Goal: Task Accomplishment & Management: Use online tool/utility

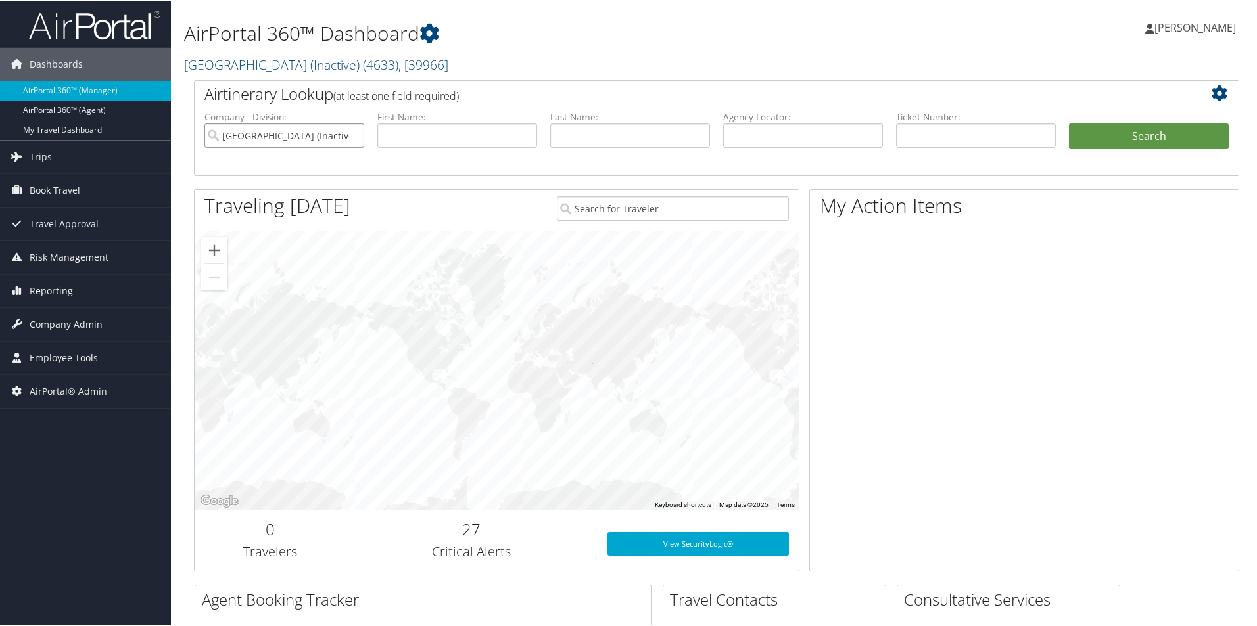
click at [350, 133] on input "Oakland University (Inactive)" at bounding box center [284, 134] width 160 height 24
click at [750, 130] on input "text" at bounding box center [803, 134] width 160 height 24
type input "dk49h8"
click at [1156, 137] on button "Search" at bounding box center [1149, 135] width 160 height 26
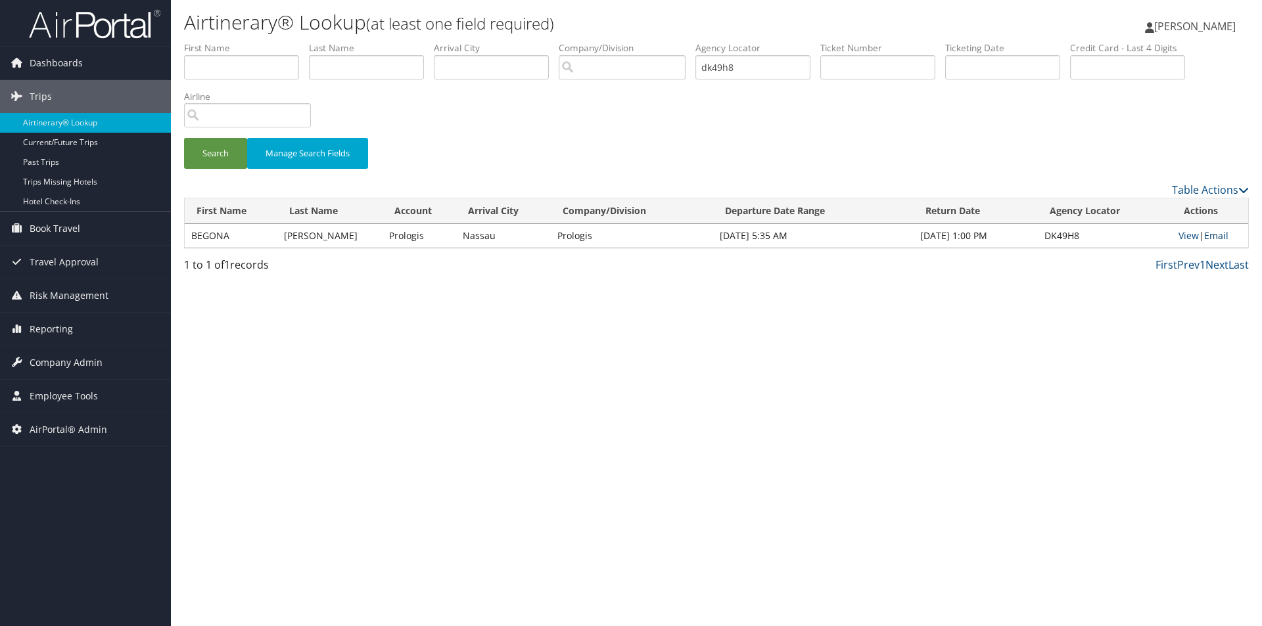
click at [1214, 232] on link "Email" at bounding box center [1216, 235] width 24 height 12
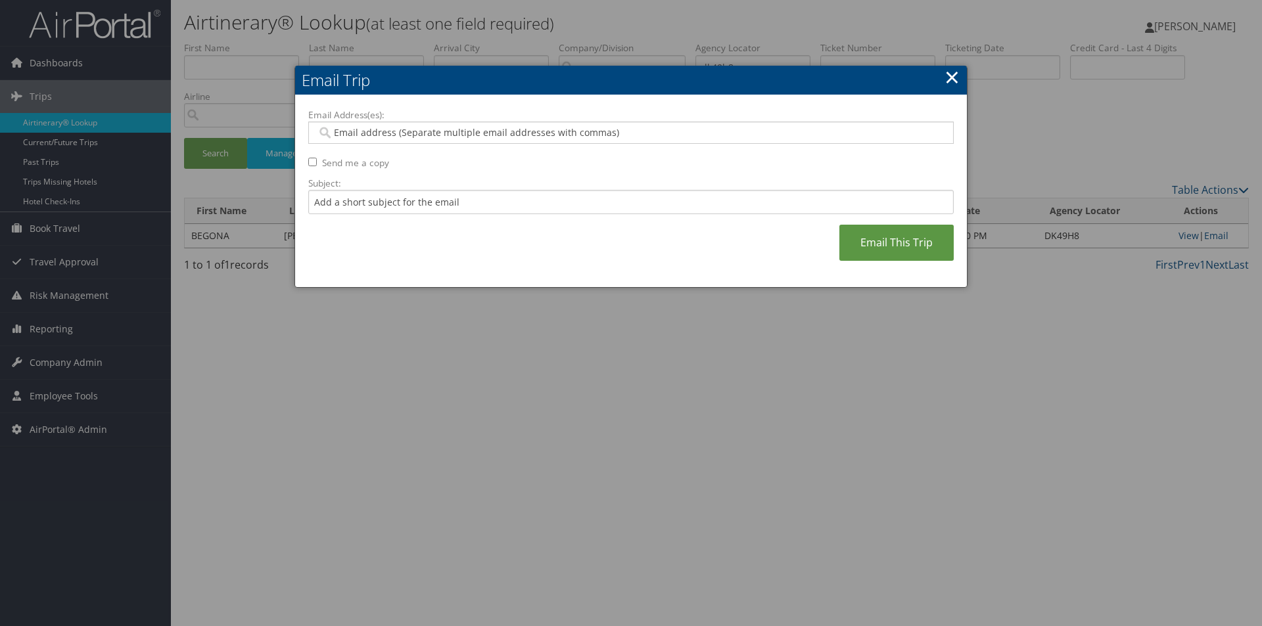
click at [394, 134] on input "Email Address(es):" at bounding box center [631, 132] width 628 height 13
type input "[PERSON_NAME]"
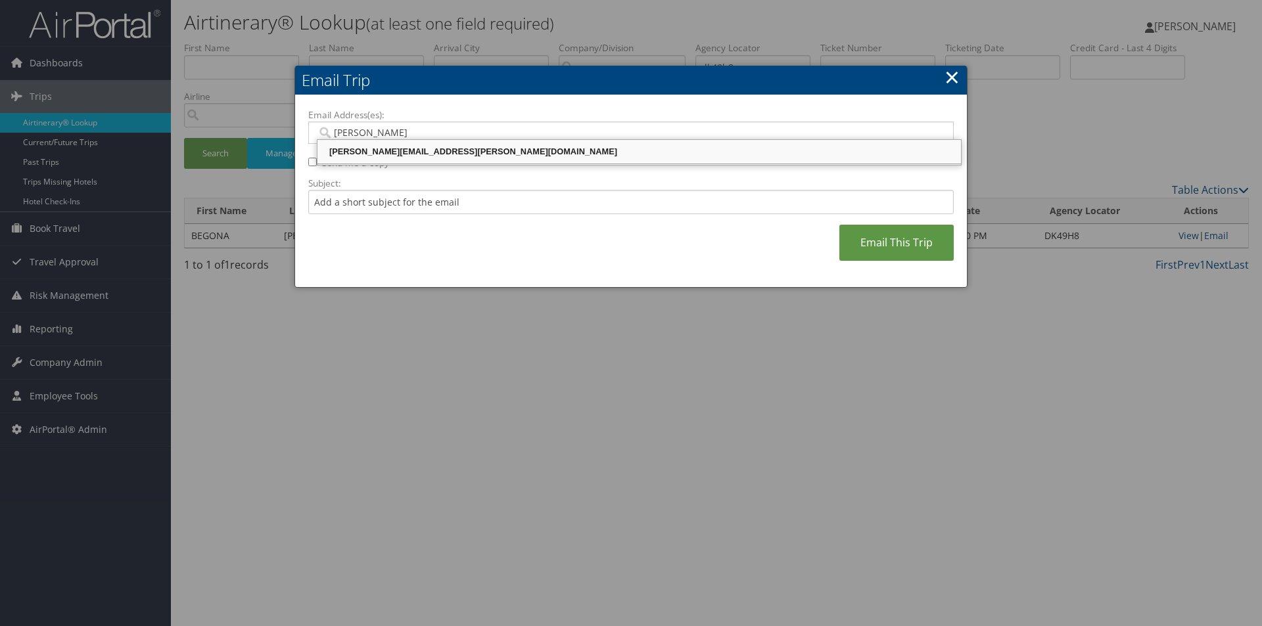
click at [392, 152] on div "[PERSON_NAME][EMAIL_ADDRESS][PERSON_NAME][DOMAIN_NAME]" at bounding box center [639, 151] width 640 height 13
type input "[PERSON_NAME][EMAIL_ADDRESS][PERSON_NAME][DOMAIN_NAME]"
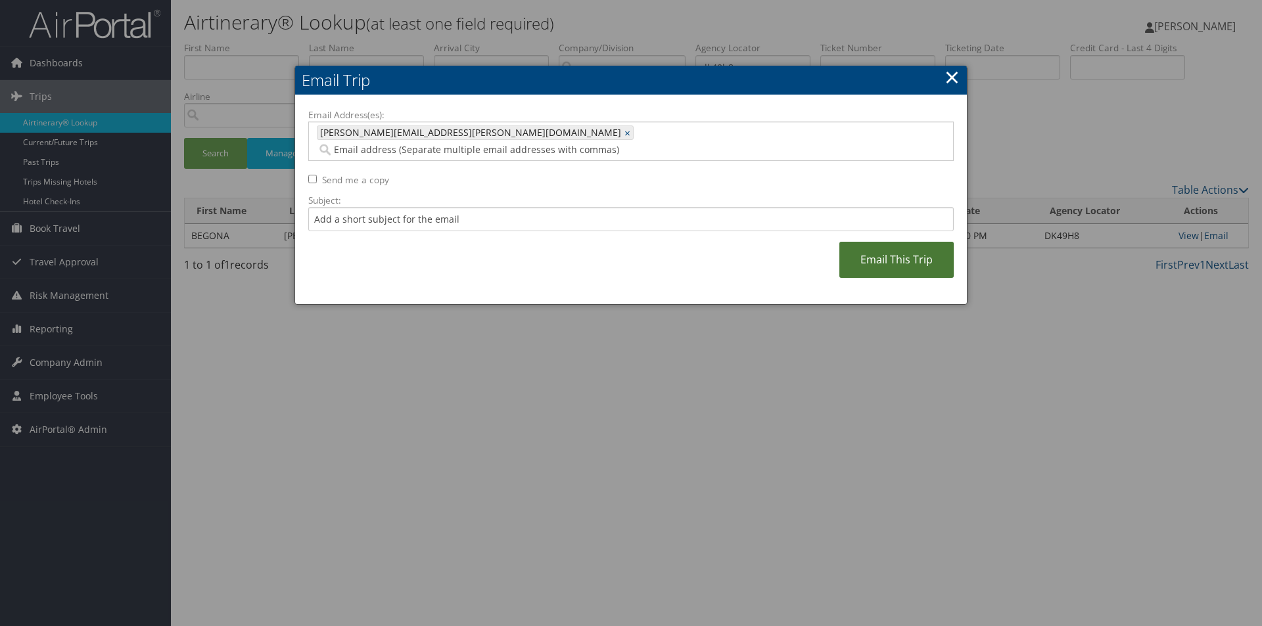
click at [887, 242] on link "Email This Trip" at bounding box center [896, 260] width 114 height 36
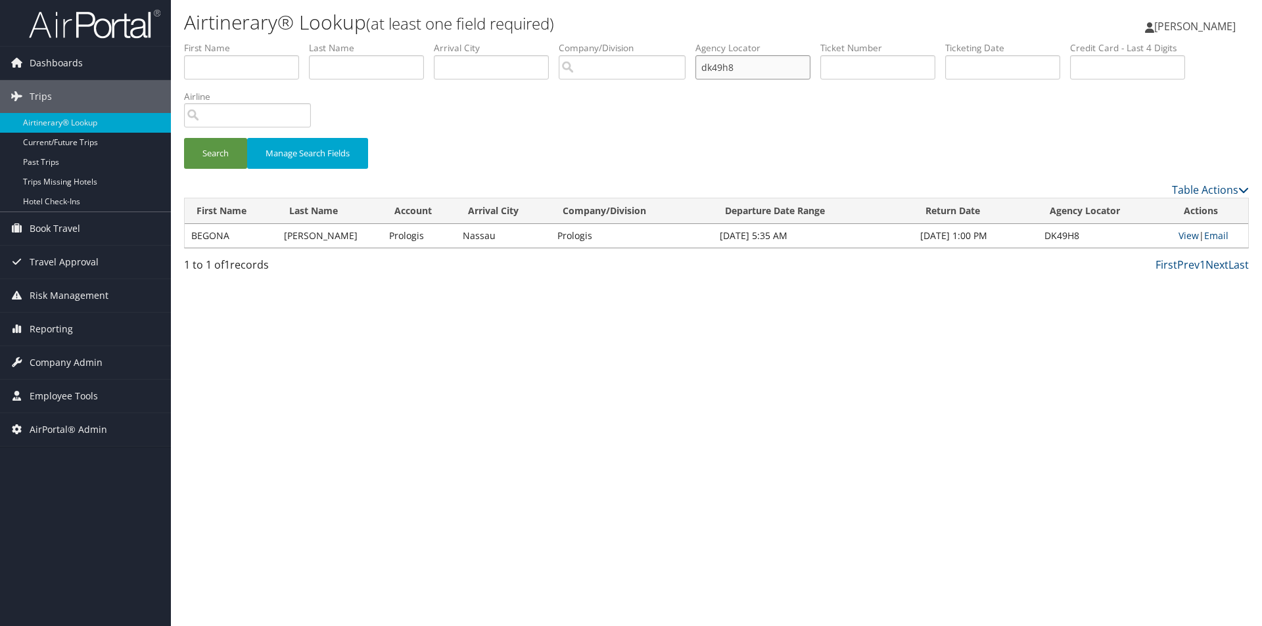
drag, startPoint x: 747, startPoint y: 69, endPoint x: 636, endPoint y: 49, distance: 113.0
click at [636, 41] on ul "First Name Last Name Departure City Arrival City Company/Division Airport/City …" at bounding box center [716, 41] width 1065 height 0
type input "DKTZTR"
click at [225, 149] on button "Search" at bounding box center [215, 153] width 63 height 31
click at [1220, 231] on link "Email" at bounding box center [1217, 235] width 24 height 12
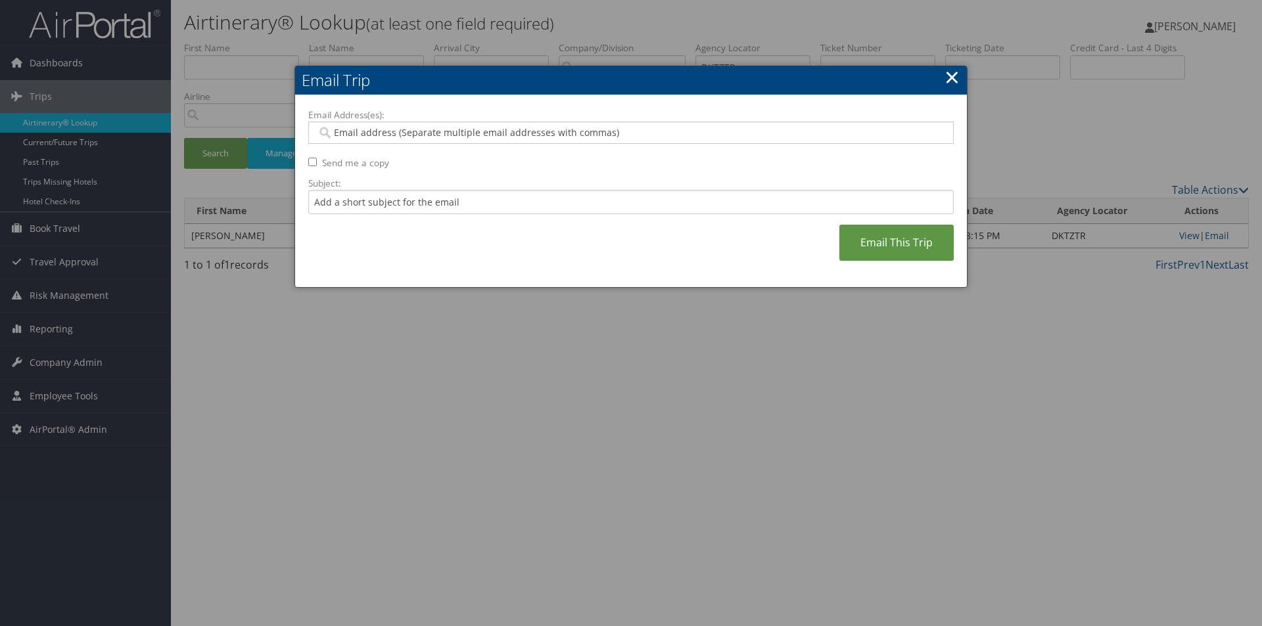
type input "S"
click at [421, 137] on input "S" at bounding box center [631, 132] width 628 height 13
type input "A"
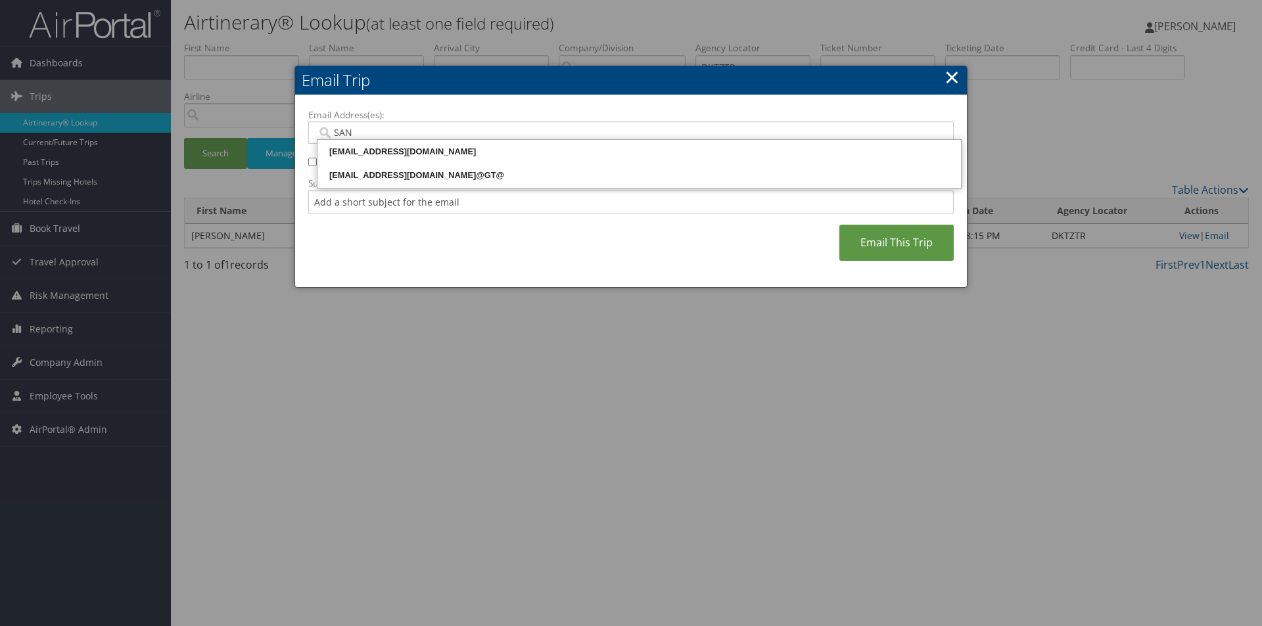
type input "SAND"
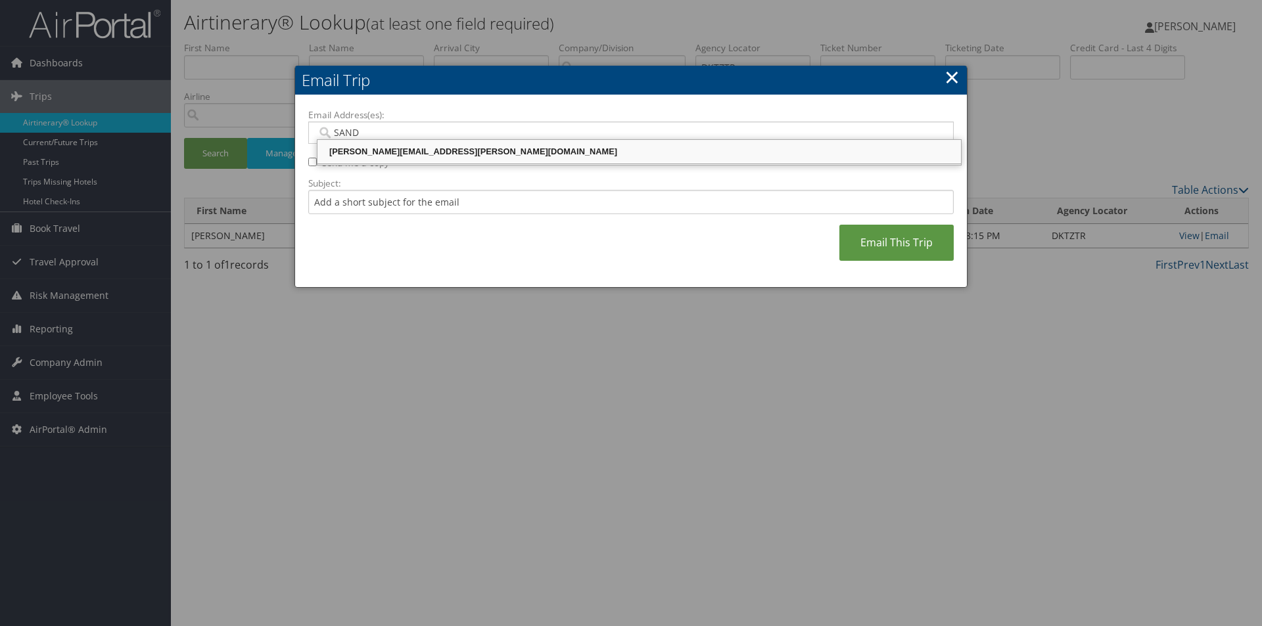
click at [424, 149] on div "[PERSON_NAME][EMAIL_ADDRESS][PERSON_NAME][DOMAIN_NAME]" at bounding box center [639, 151] width 640 height 13
type input "[PERSON_NAME][EMAIL_ADDRESS][PERSON_NAME][DOMAIN_NAME]"
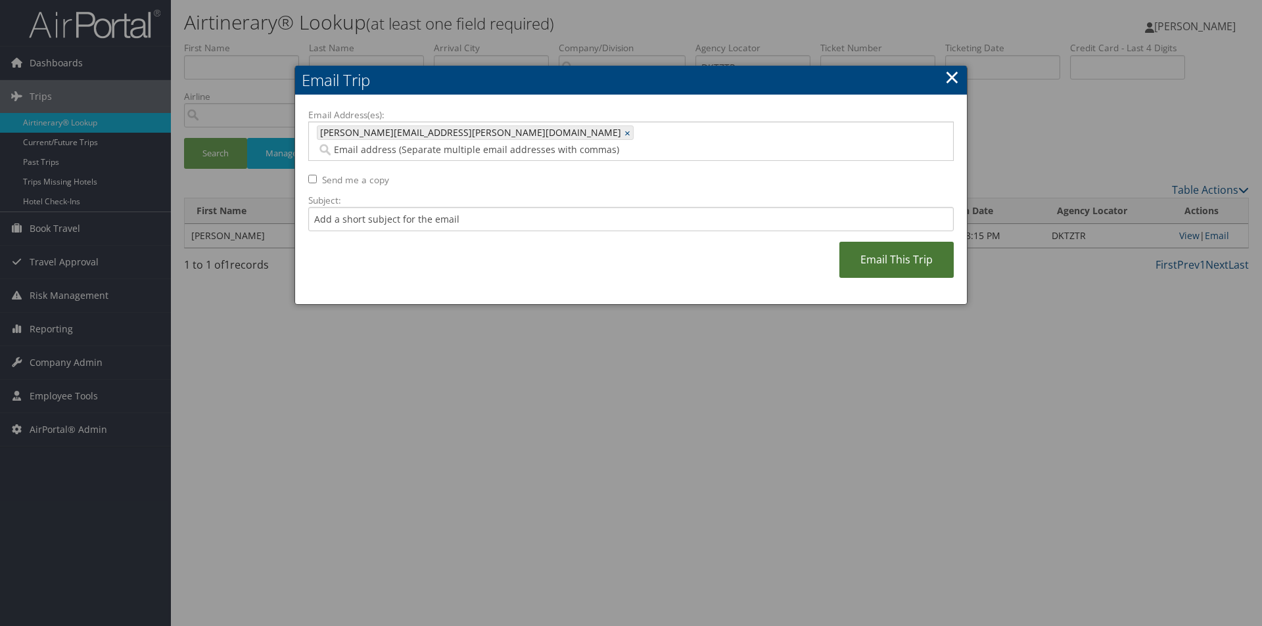
click at [872, 242] on link "Email This Trip" at bounding box center [896, 260] width 114 height 36
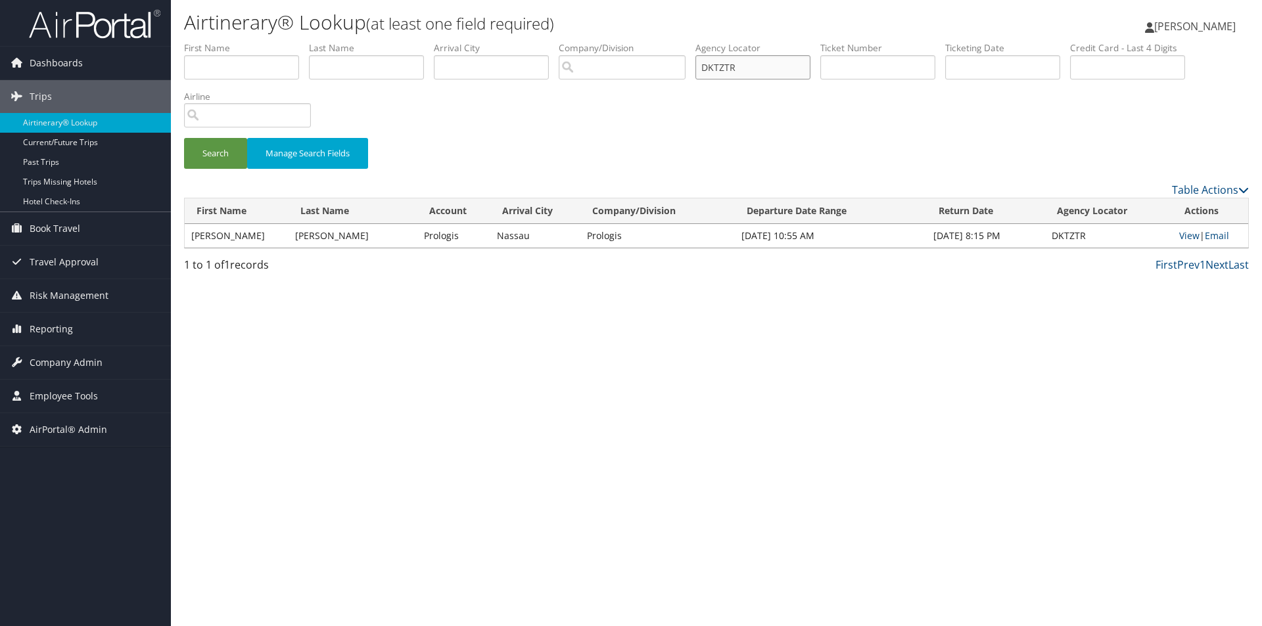
drag, startPoint x: 762, startPoint y: 65, endPoint x: 644, endPoint y: 50, distance: 118.6
click at [644, 41] on ul "First Name Last Name Departure City Arrival City Company/Division Airport/City …" at bounding box center [716, 41] width 1065 height 0
type input "DDD7TL"
click at [216, 153] on button "Search" at bounding box center [215, 153] width 63 height 31
click at [1214, 235] on link "Email" at bounding box center [1216, 235] width 24 height 12
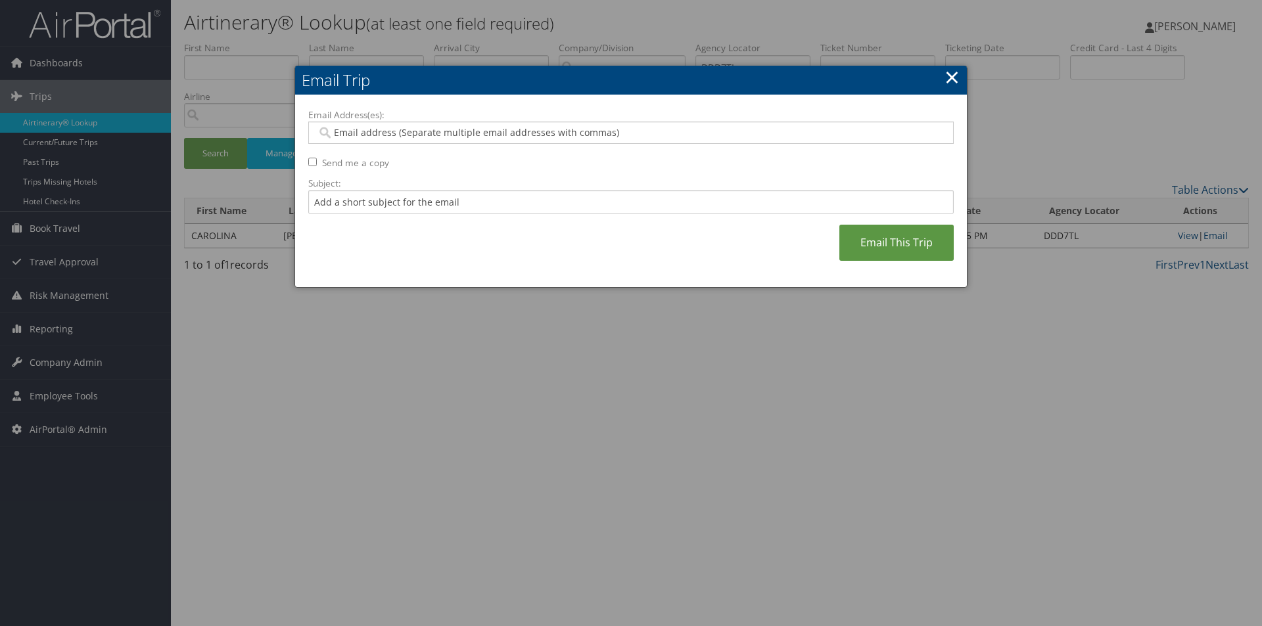
click at [527, 132] on input "Email Address(es):" at bounding box center [631, 132] width 628 height 13
type input "SA"
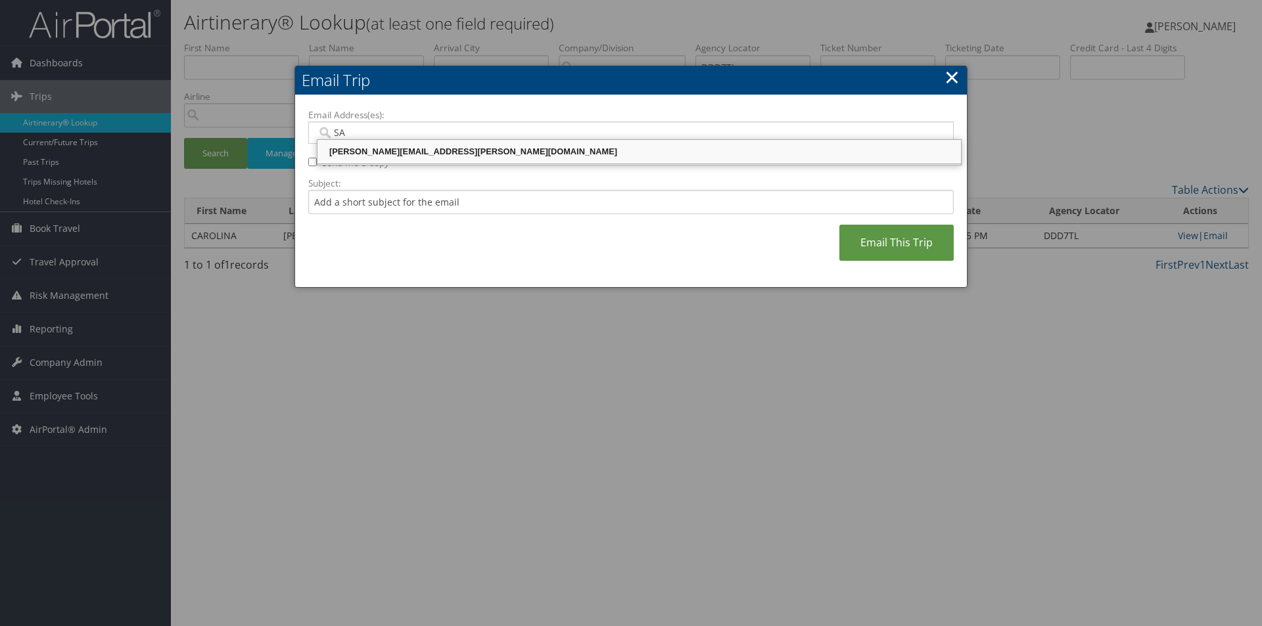
click at [484, 149] on div "[PERSON_NAME][EMAIL_ADDRESS][PERSON_NAME][DOMAIN_NAME]" at bounding box center [639, 151] width 640 height 13
type input "[PERSON_NAME][EMAIL_ADDRESS][PERSON_NAME][DOMAIN_NAME]"
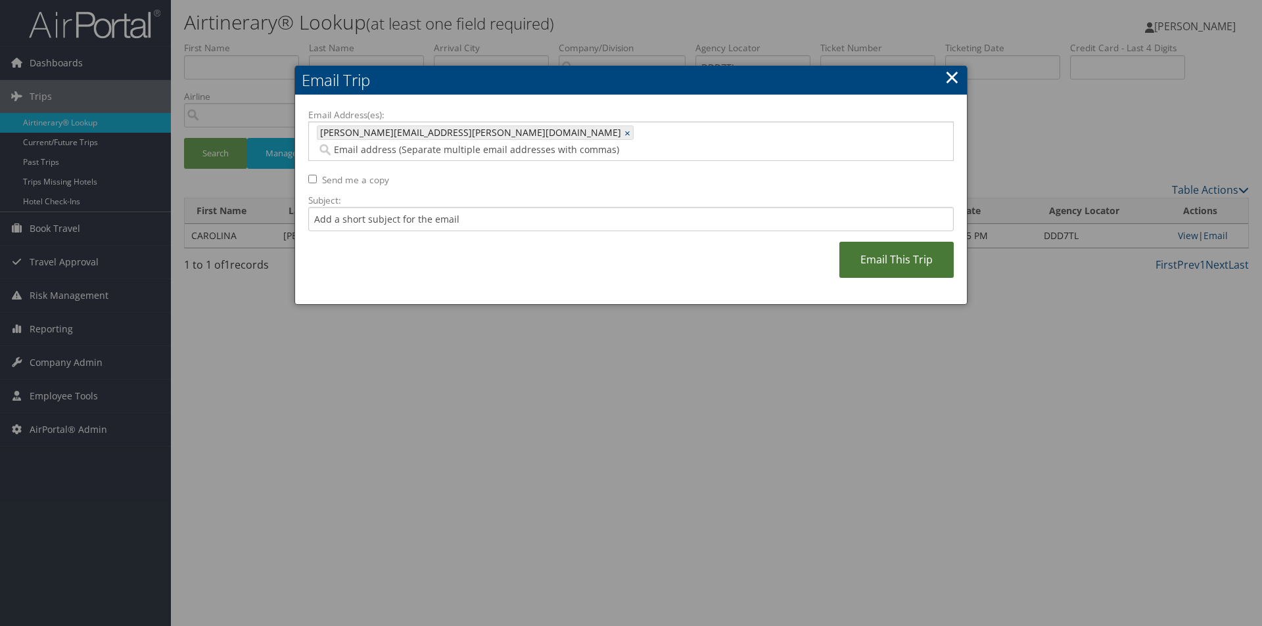
click at [890, 242] on link "Email This Trip" at bounding box center [896, 260] width 114 height 36
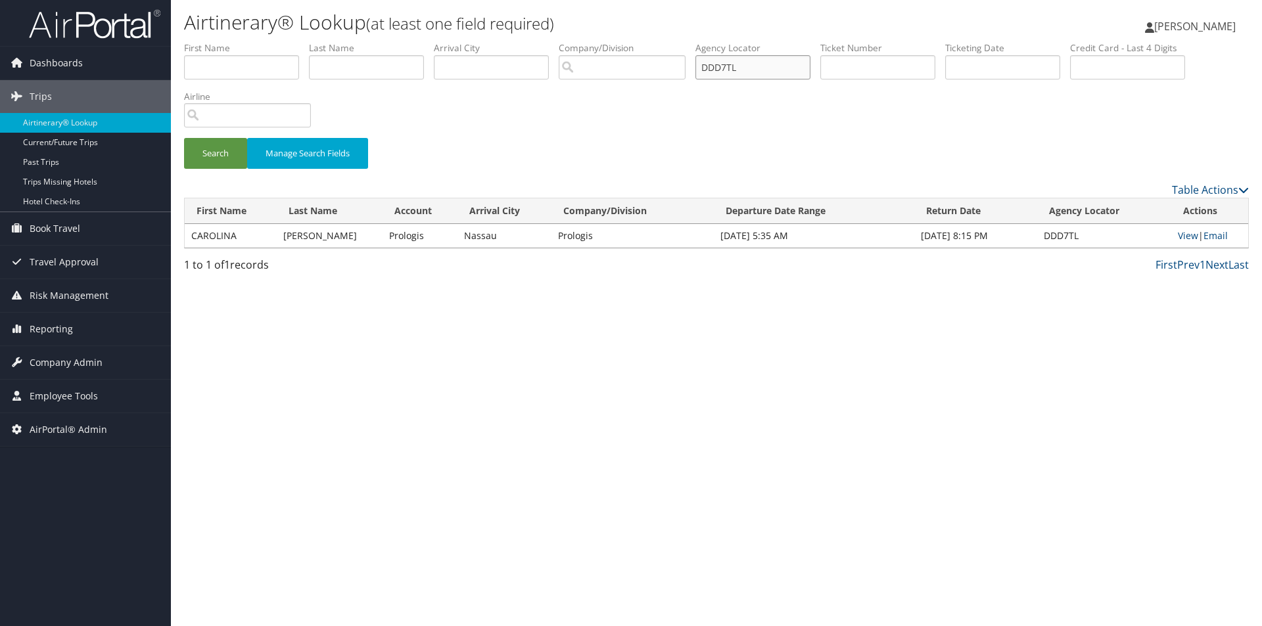
drag, startPoint x: 756, startPoint y: 64, endPoint x: 681, endPoint y: 55, distance: 75.4
click at [681, 41] on ul "First Name Last Name Departure City Arrival City Company/Division Airport/City …" at bounding box center [716, 41] width 1065 height 0
type input "DKWG79"
click at [184, 138] on button "Search" at bounding box center [215, 153] width 63 height 31
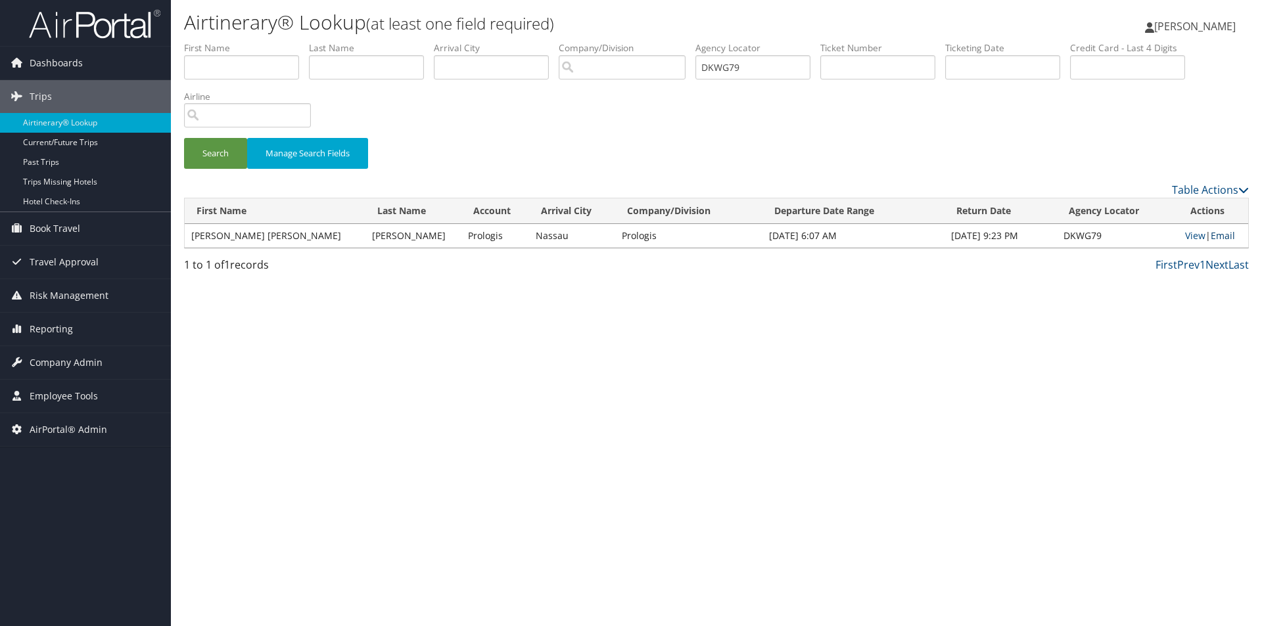
click at [1217, 235] on link "Email" at bounding box center [1223, 235] width 24 height 12
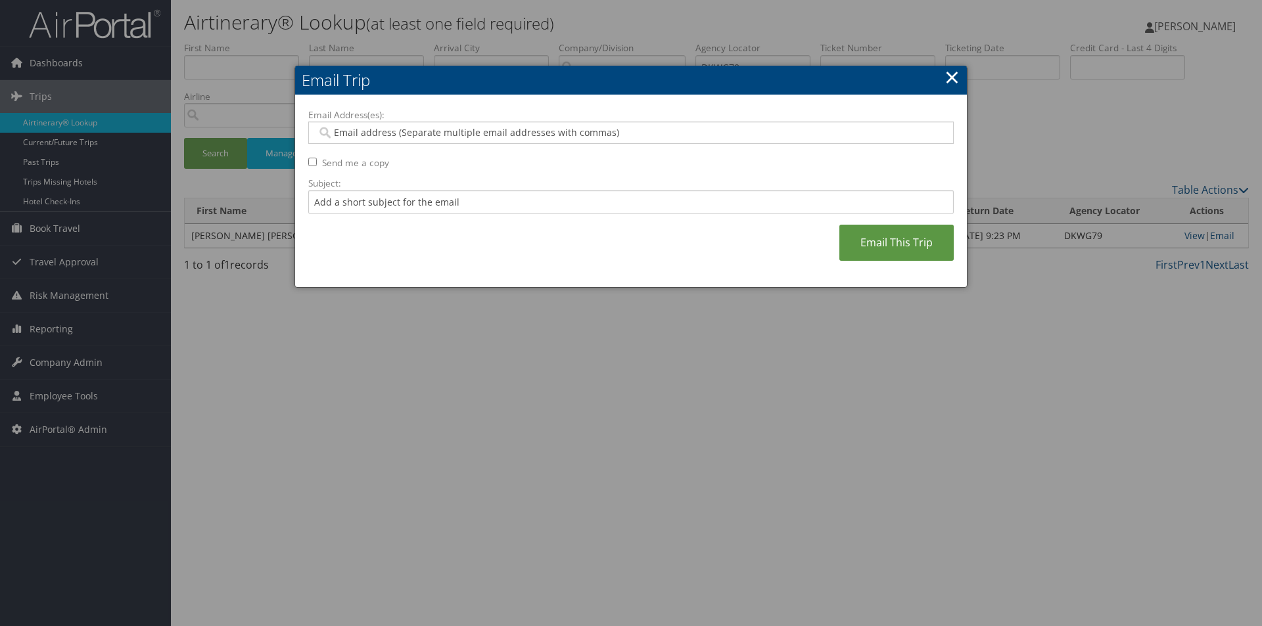
click at [472, 133] on input "Email Address(es):" at bounding box center [631, 132] width 628 height 13
type input "A"
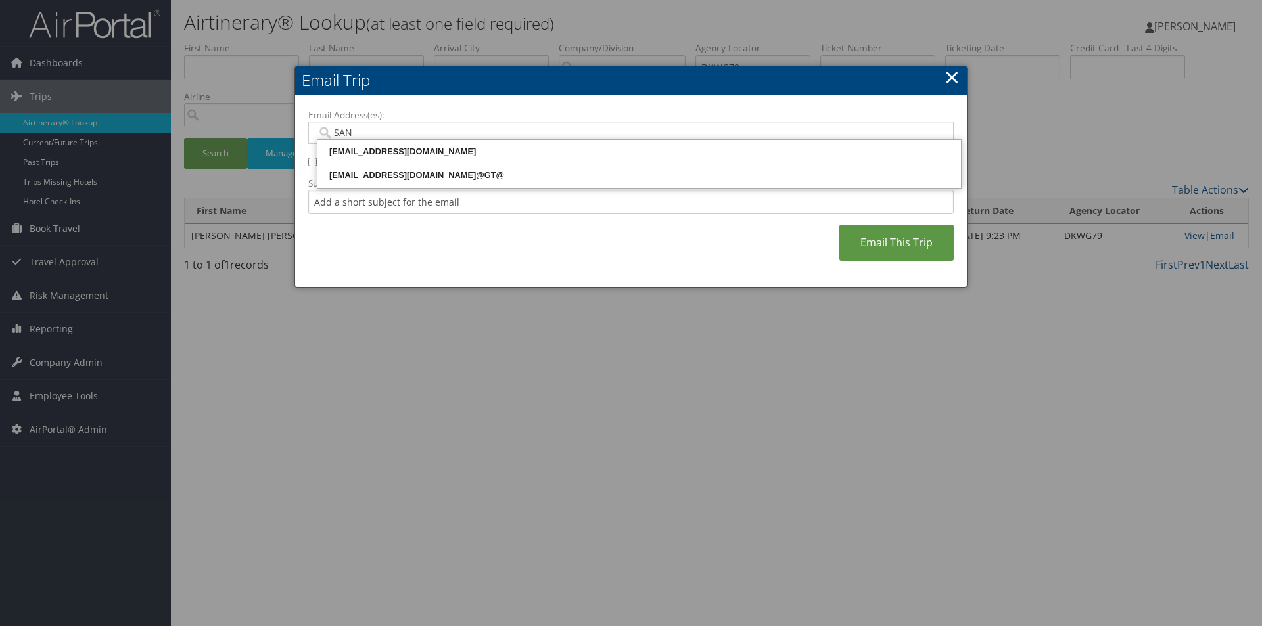
type input "SAND"
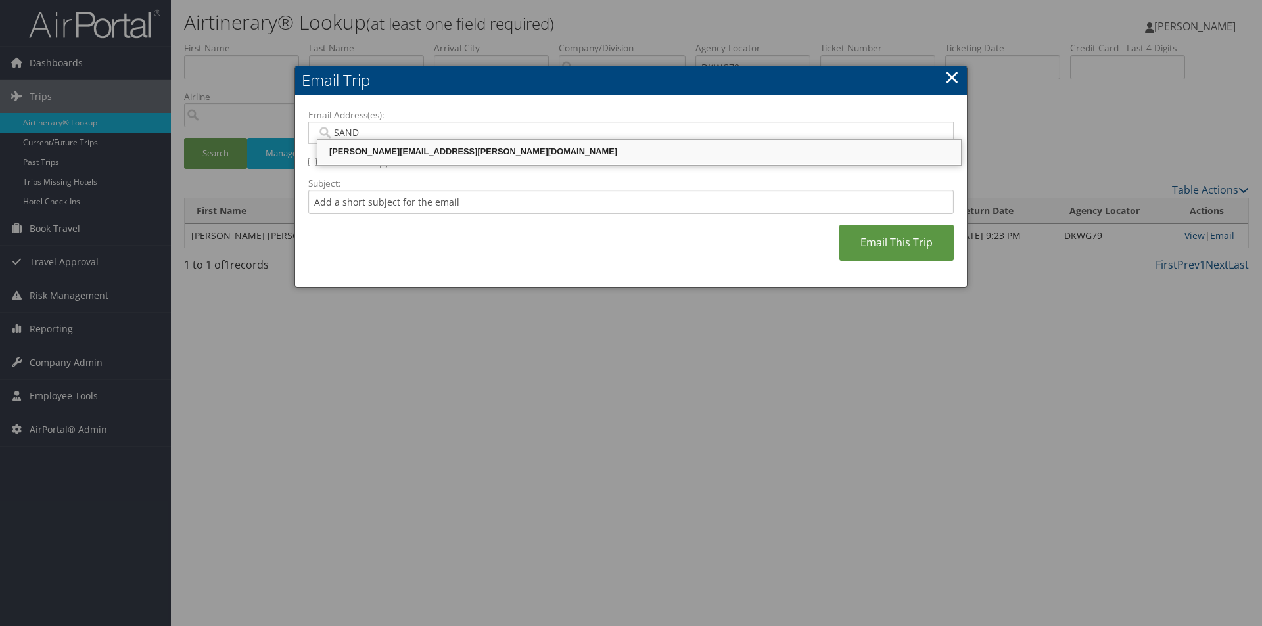
click at [427, 149] on div "[PERSON_NAME][EMAIL_ADDRESS][PERSON_NAME][DOMAIN_NAME]" at bounding box center [639, 151] width 640 height 13
type input "[PERSON_NAME][EMAIL_ADDRESS][PERSON_NAME][DOMAIN_NAME]"
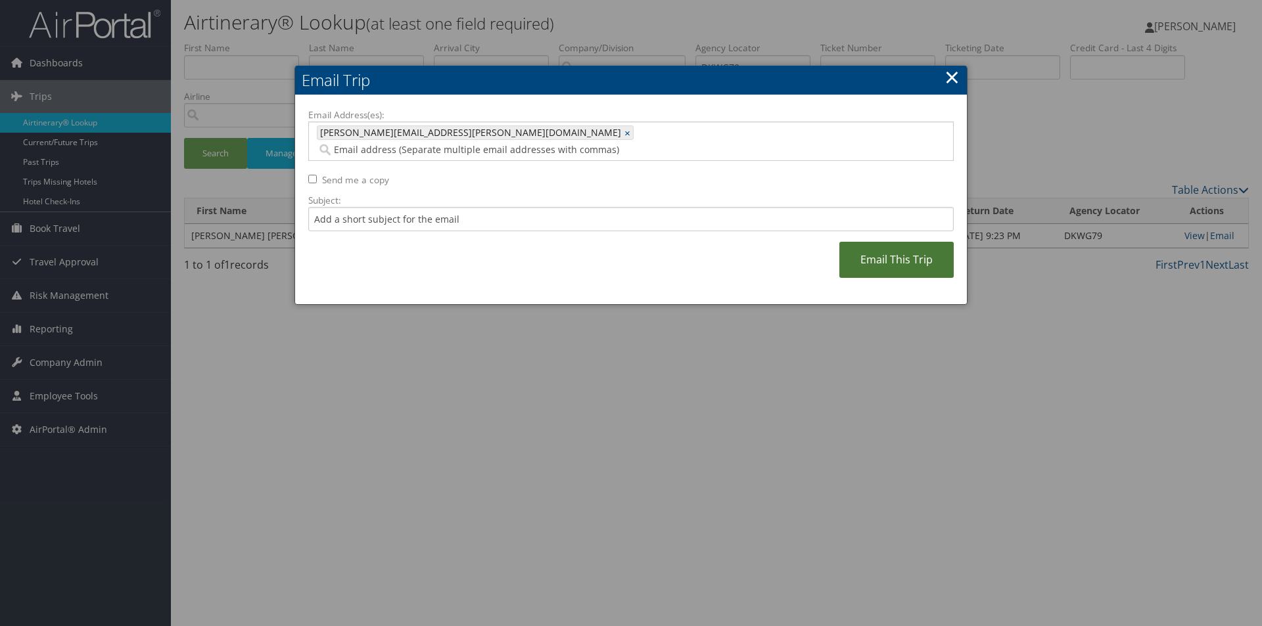
click at [882, 244] on link "Email This Trip" at bounding box center [896, 260] width 114 height 36
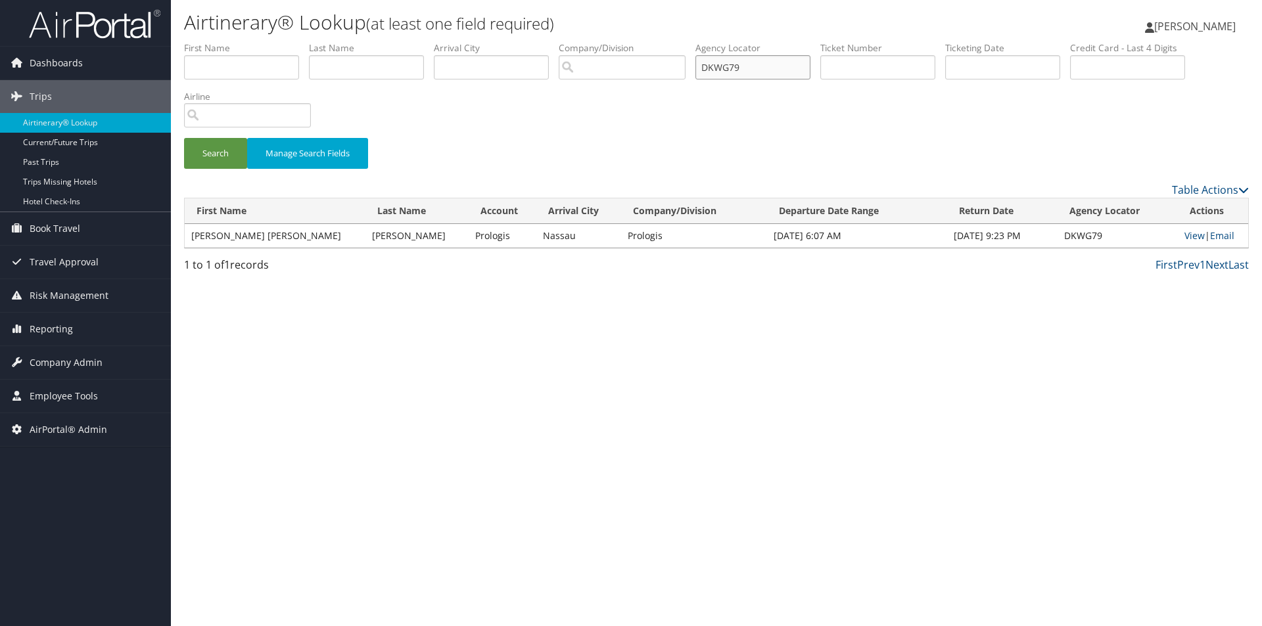
drag, startPoint x: 701, startPoint y: 62, endPoint x: 684, endPoint y: 60, distance: 17.1
click at [684, 41] on ul "First Name Last Name Departure City Arrival City Company/Division Airport/City …" at bounding box center [716, 41] width 1065 height 0
type input "DKWJ50"
click at [215, 151] on button "Search" at bounding box center [215, 153] width 63 height 31
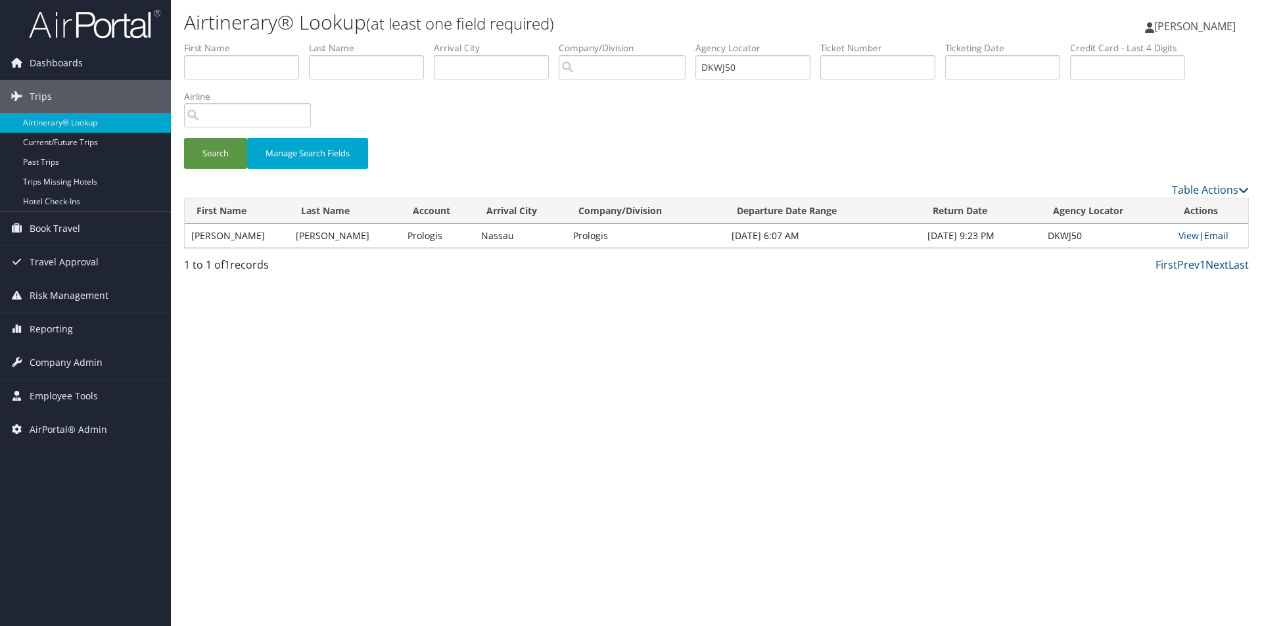
click at [1217, 234] on link "Email" at bounding box center [1216, 235] width 24 height 12
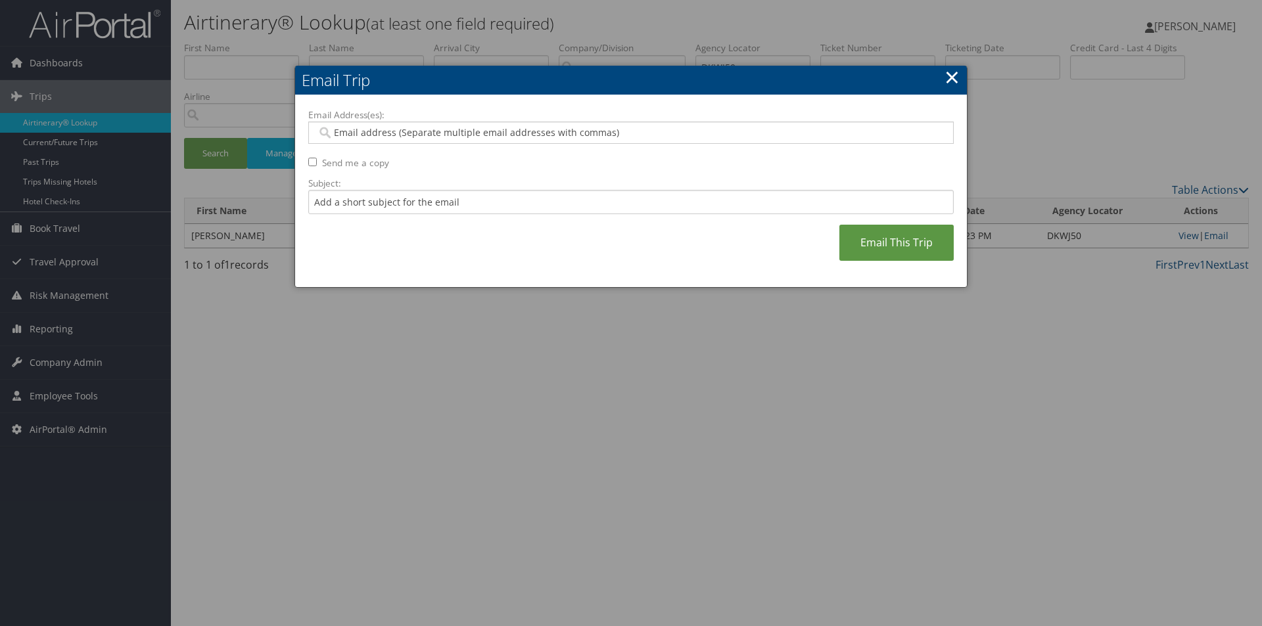
type input "S"
click at [477, 130] on input "S" at bounding box center [631, 132] width 628 height 13
type input "A"
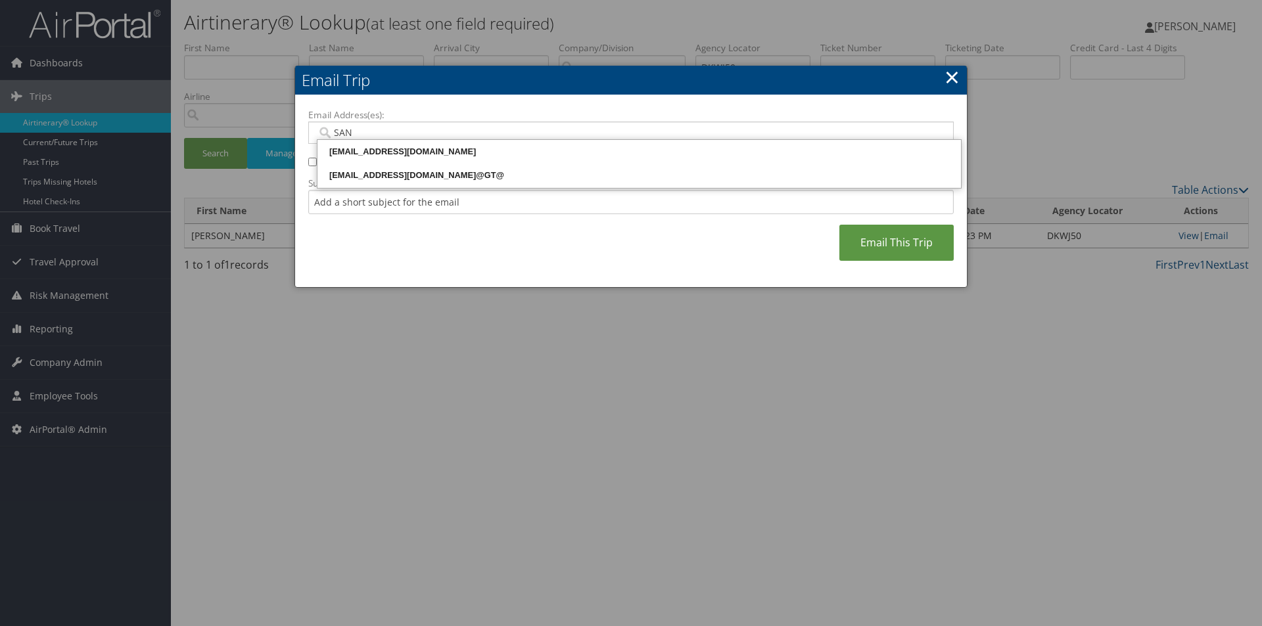
type input "SAND"
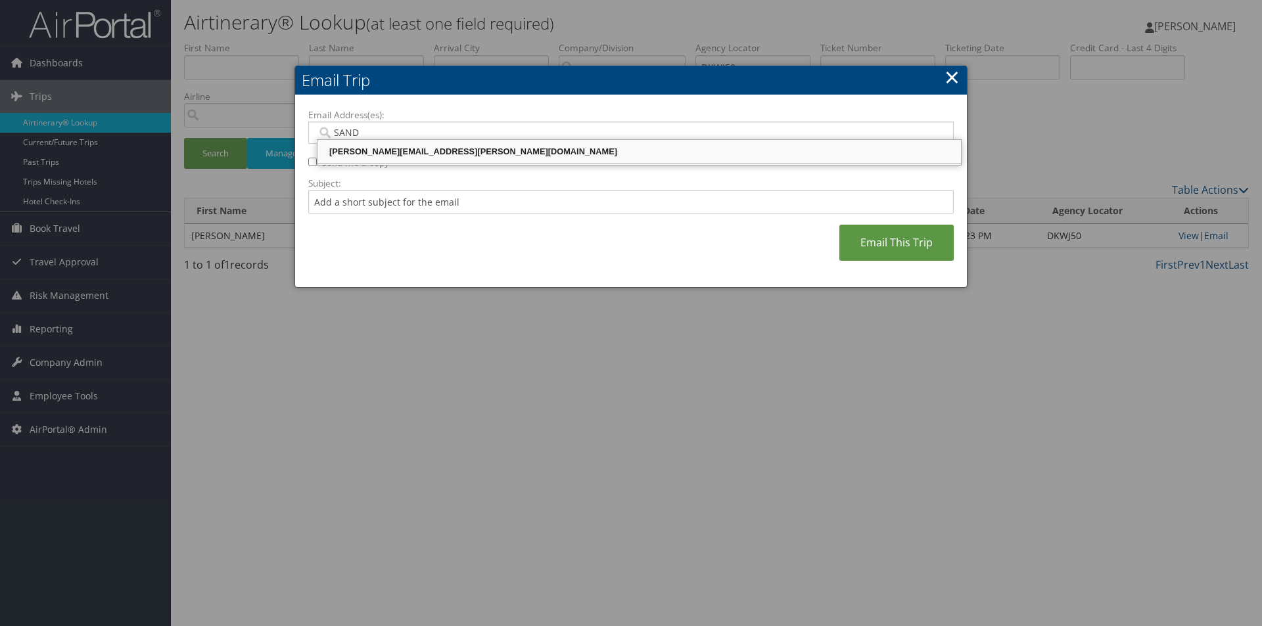
click at [433, 148] on div "[PERSON_NAME][EMAIL_ADDRESS][PERSON_NAME][DOMAIN_NAME]" at bounding box center [639, 151] width 640 height 13
type input "[PERSON_NAME][EMAIL_ADDRESS][PERSON_NAME][DOMAIN_NAME]"
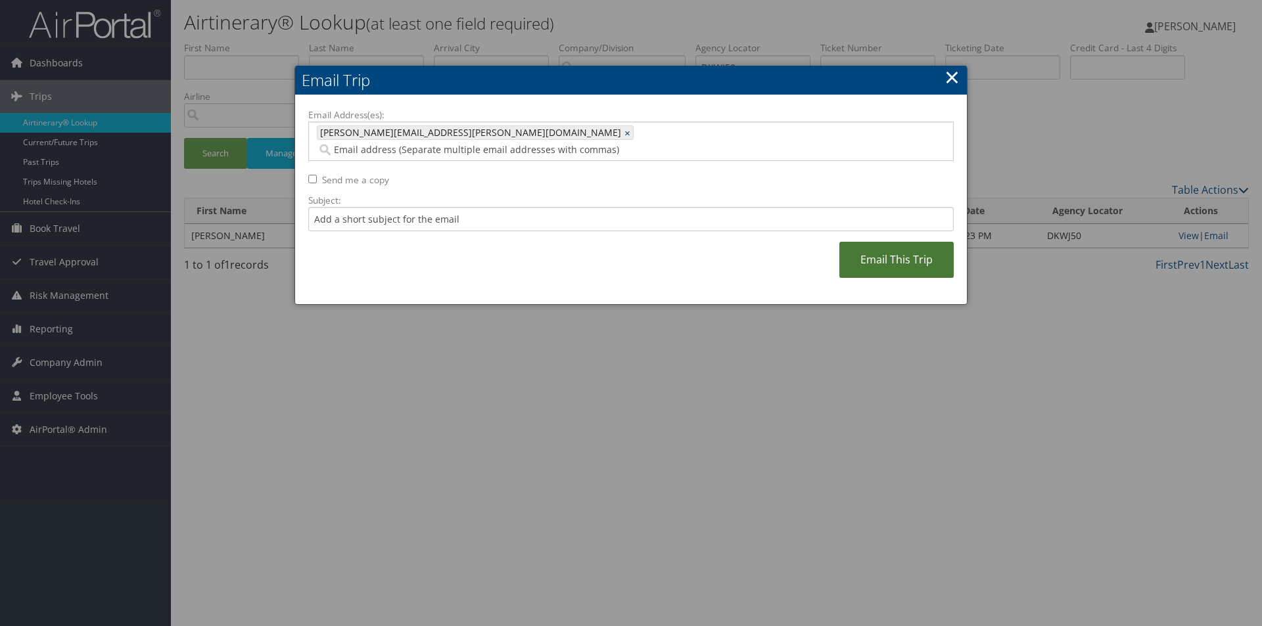
click at [912, 242] on link "Email This Trip" at bounding box center [896, 260] width 114 height 36
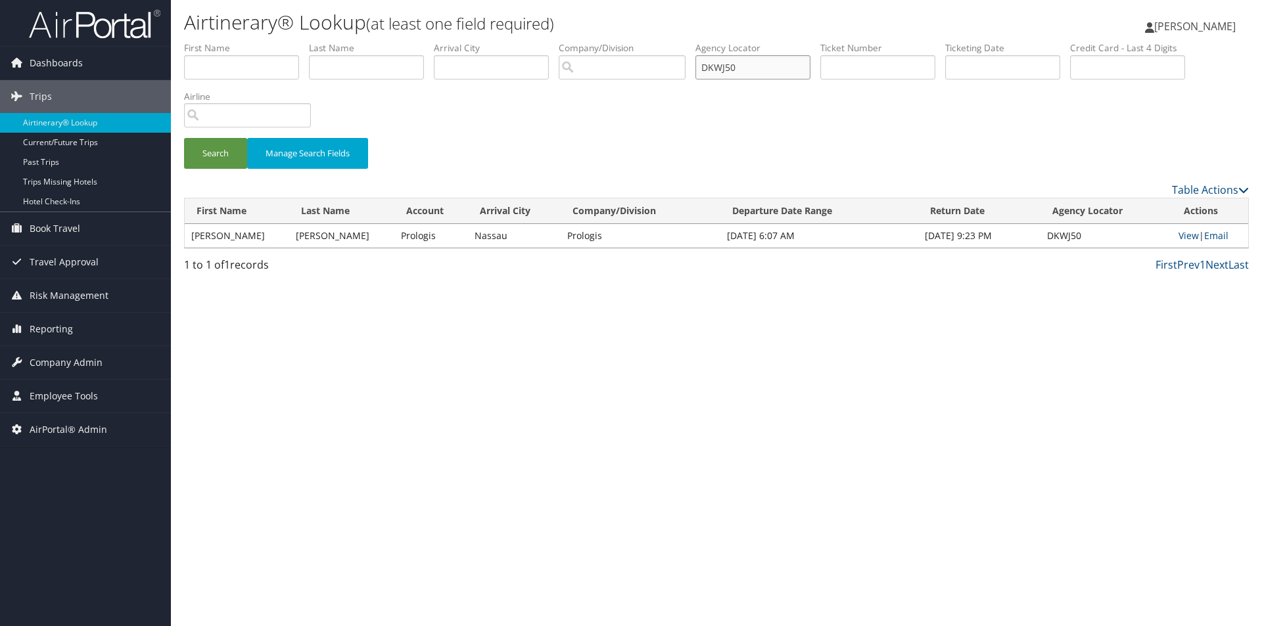
drag, startPoint x: 753, startPoint y: 66, endPoint x: 669, endPoint y: 62, distance: 84.9
click at [669, 41] on ul "First Name Last Name Departure City Arrival City Company/Division Airport/City …" at bounding box center [716, 41] width 1065 height 0
type input "DGL5F9"
click at [184, 138] on button "Search" at bounding box center [215, 153] width 63 height 31
click at [1216, 233] on link "Email" at bounding box center [1216, 235] width 24 height 12
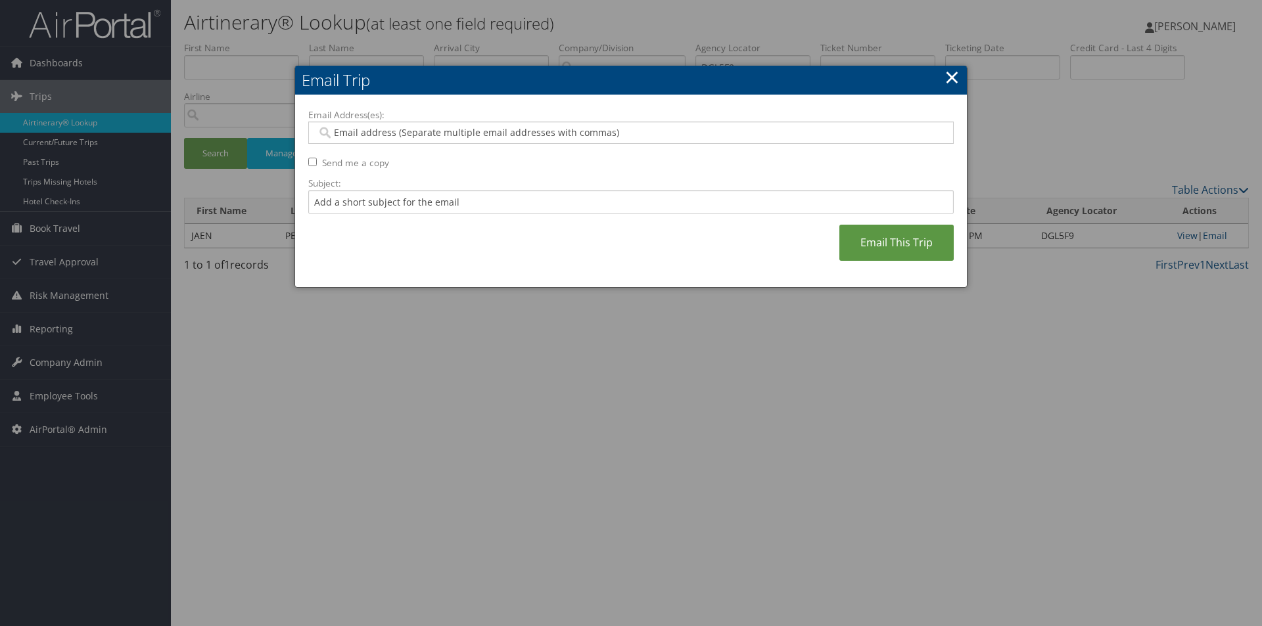
click at [505, 133] on input "Email Address(es):" at bounding box center [631, 132] width 628 height 13
type input "SA"
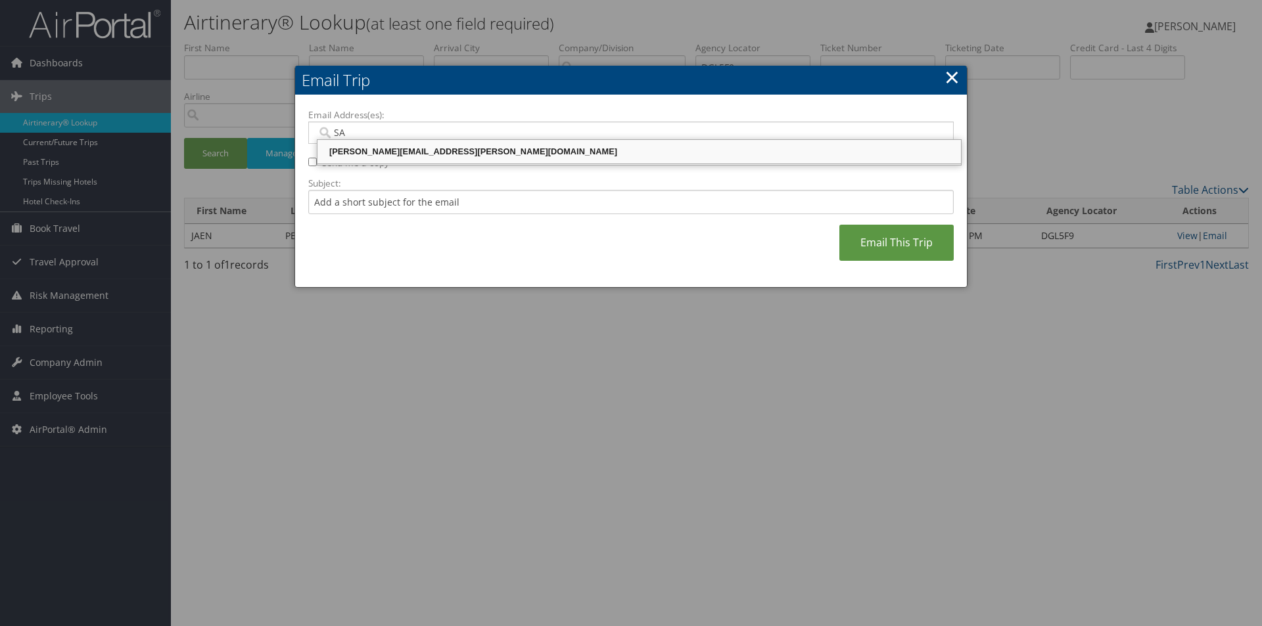
click at [469, 151] on div "[PERSON_NAME][EMAIL_ADDRESS][PERSON_NAME][DOMAIN_NAME]" at bounding box center [639, 151] width 640 height 13
type input "[PERSON_NAME][EMAIL_ADDRESS][PERSON_NAME][DOMAIN_NAME]"
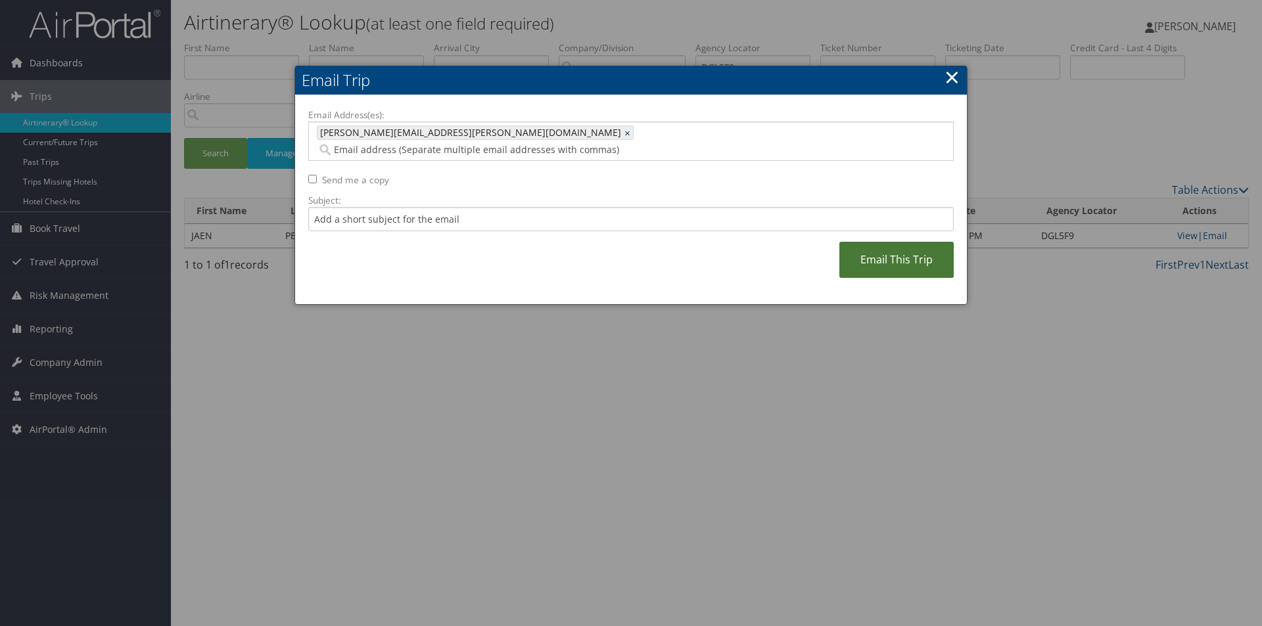
click at [903, 242] on link "Email This Trip" at bounding box center [896, 260] width 114 height 36
